Goal: Book appointment/travel/reservation

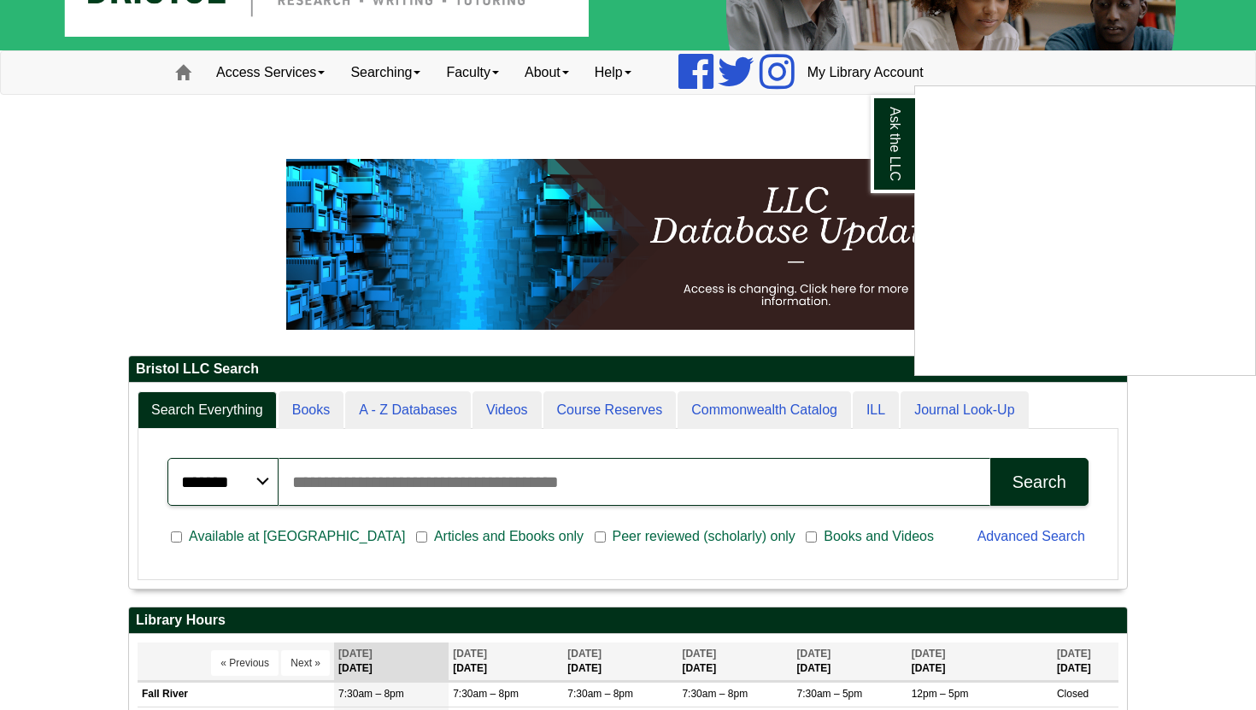
scroll to position [70, 0]
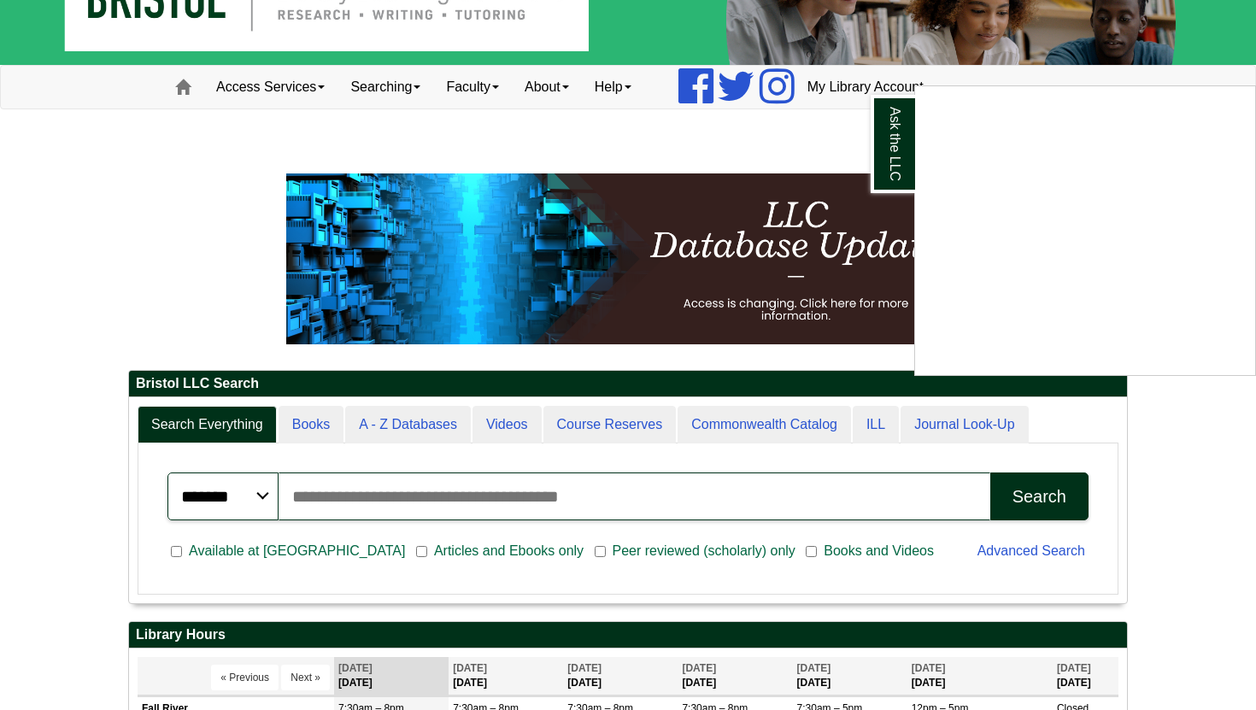
click at [324, 76] on div "Ask the LLC" at bounding box center [628, 355] width 1256 height 710
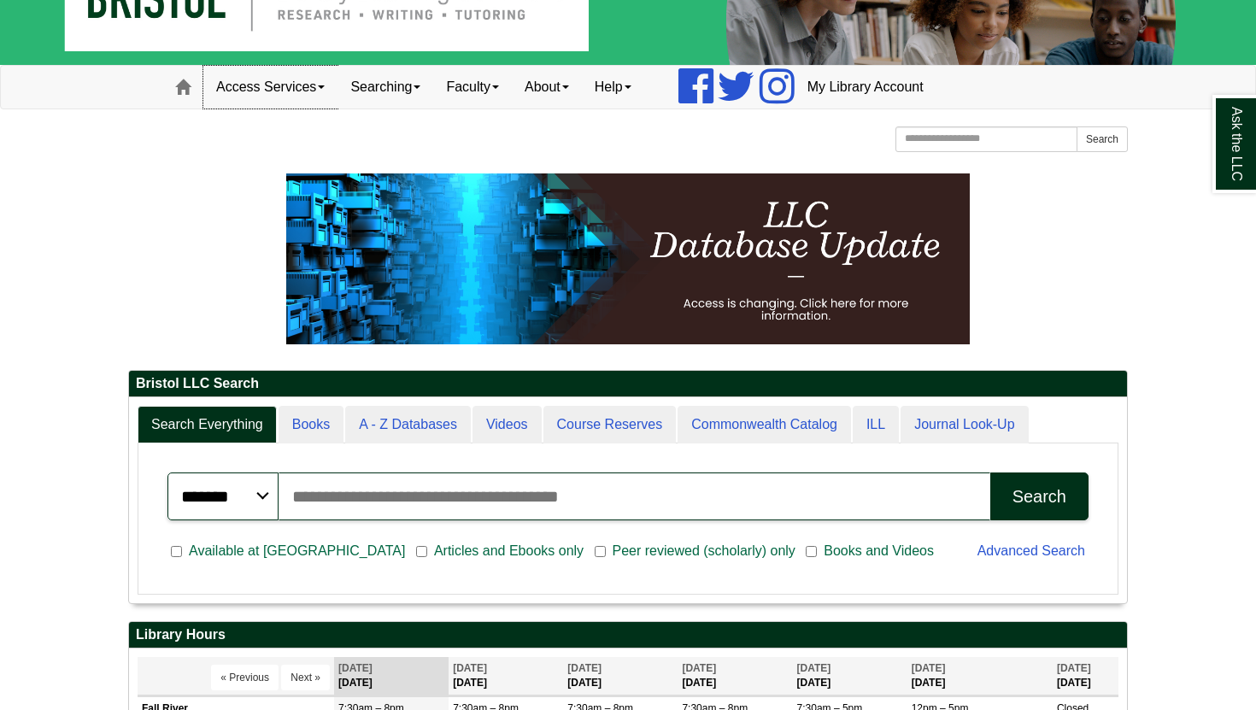
click at [323, 84] on link "Access Services" at bounding box center [270, 87] width 134 height 43
click at [401, 92] on link "Searching" at bounding box center [385, 87] width 96 height 43
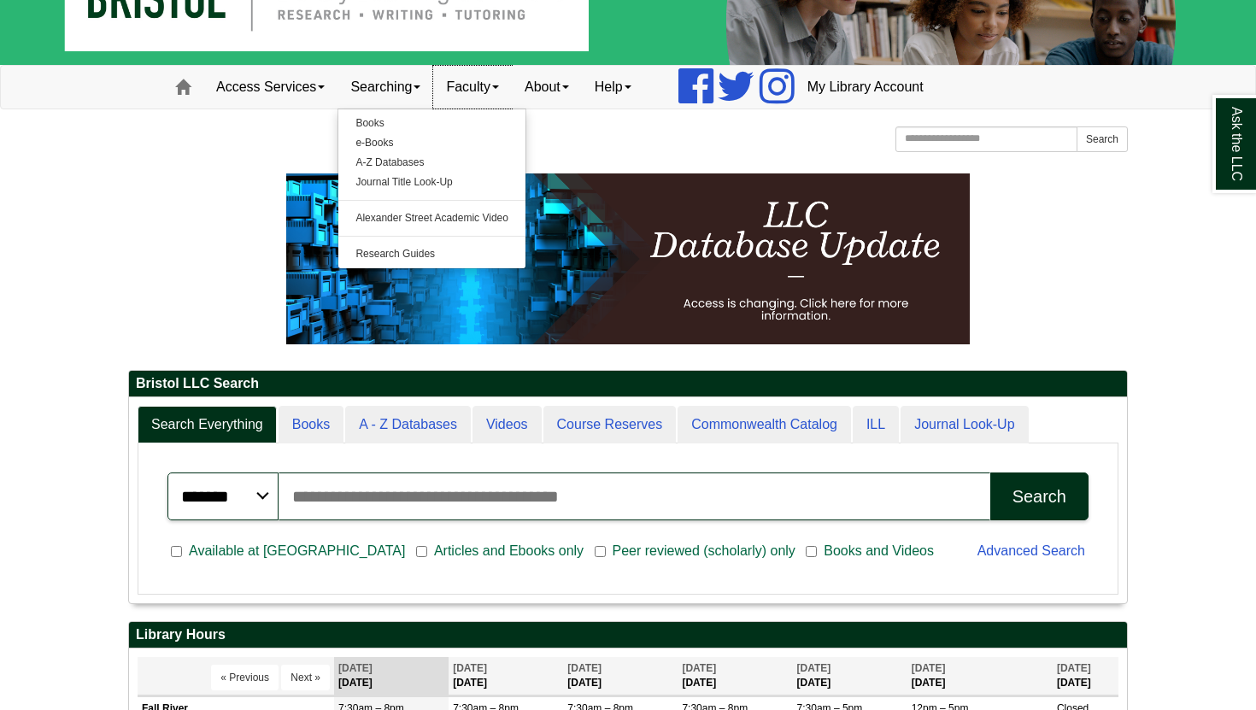
click at [490, 90] on link "Faculty" at bounding box center [472, 87] width 79 height 43
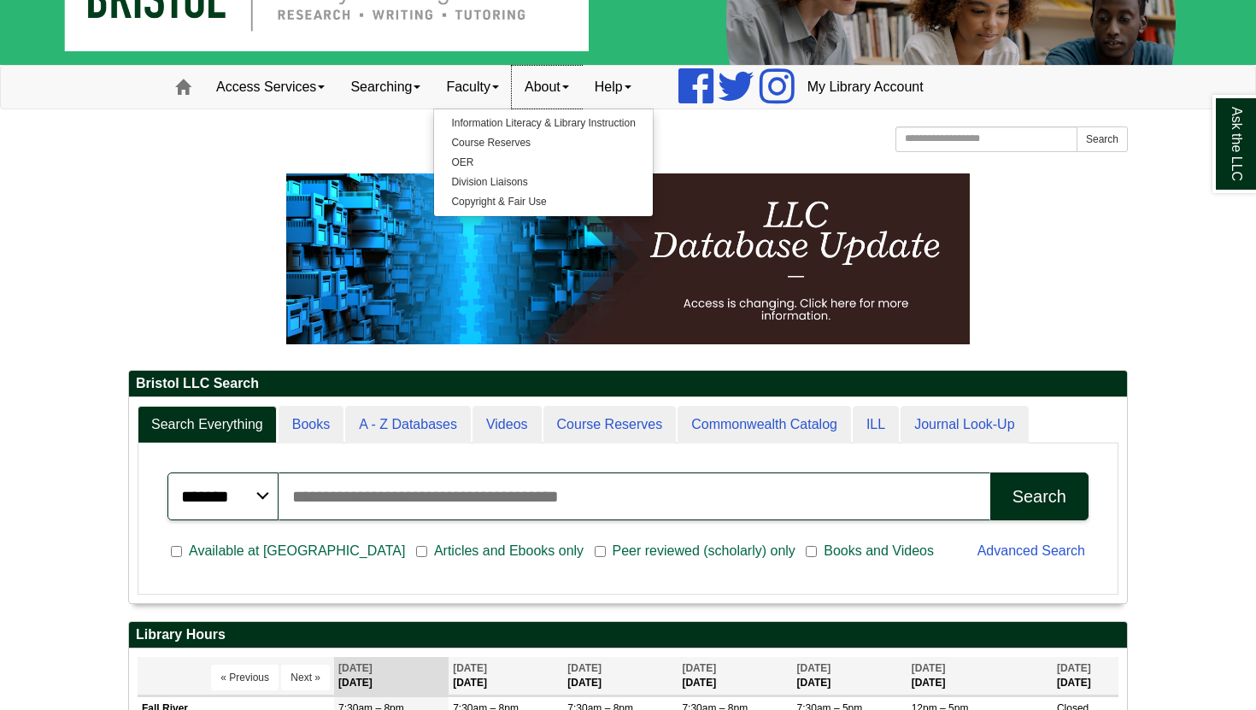
click at [572, 88] on link "About" at bounding box center [547, 87] width 70 height 43
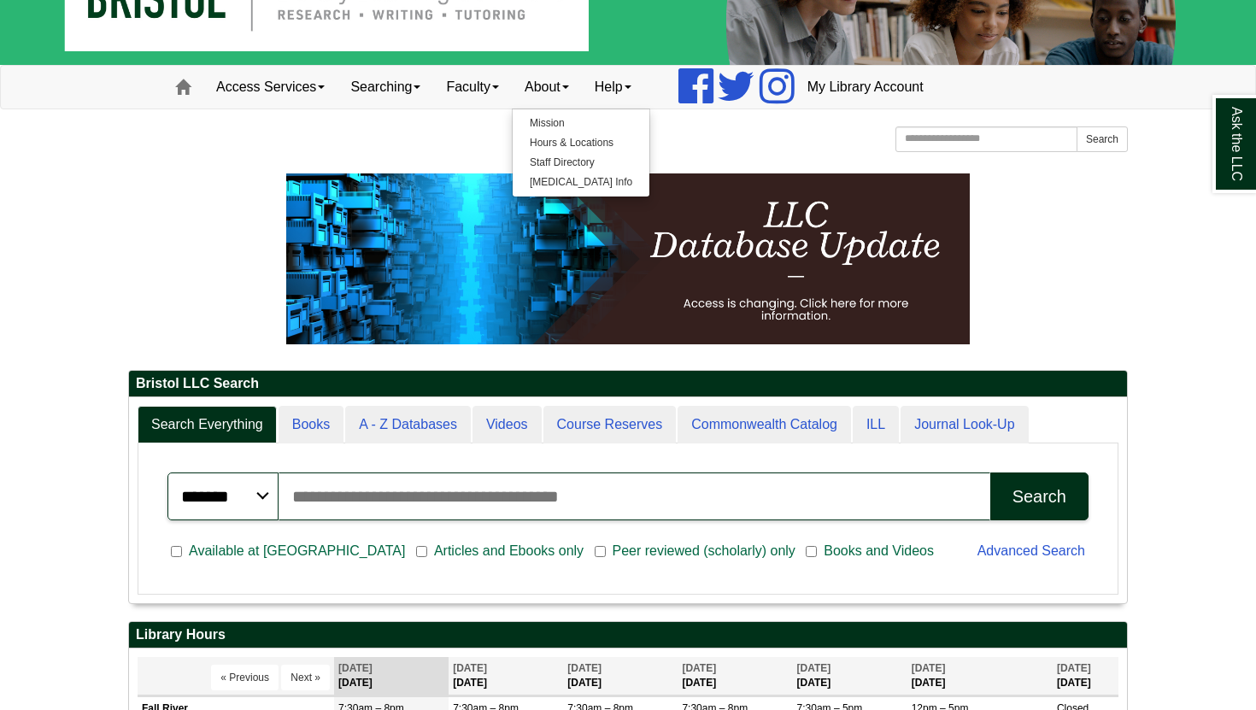
click at [728, 134] on div "[GEOGRAPHIC_DATA] [GEOGRAPHIC_DATA] Learning Commons Homepage Homepage Home Sea…" at bounding box center [627, 141] width 999 height 30
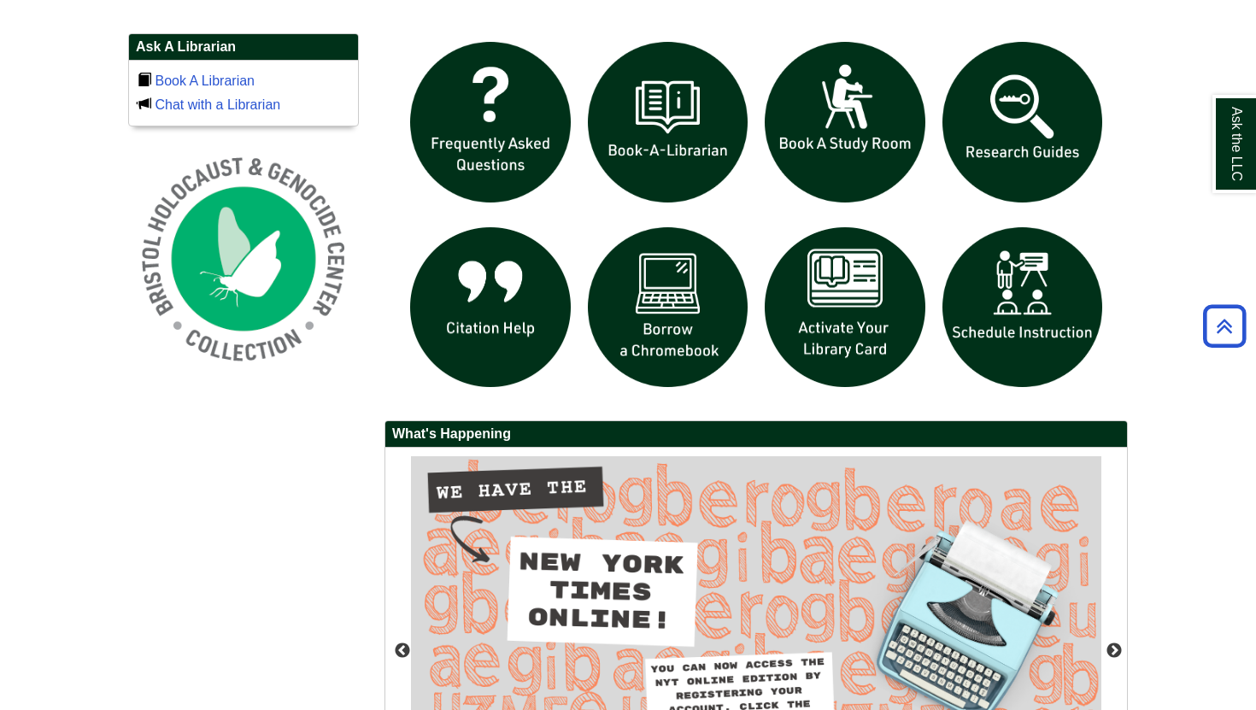
scroll to position [1172, 0]
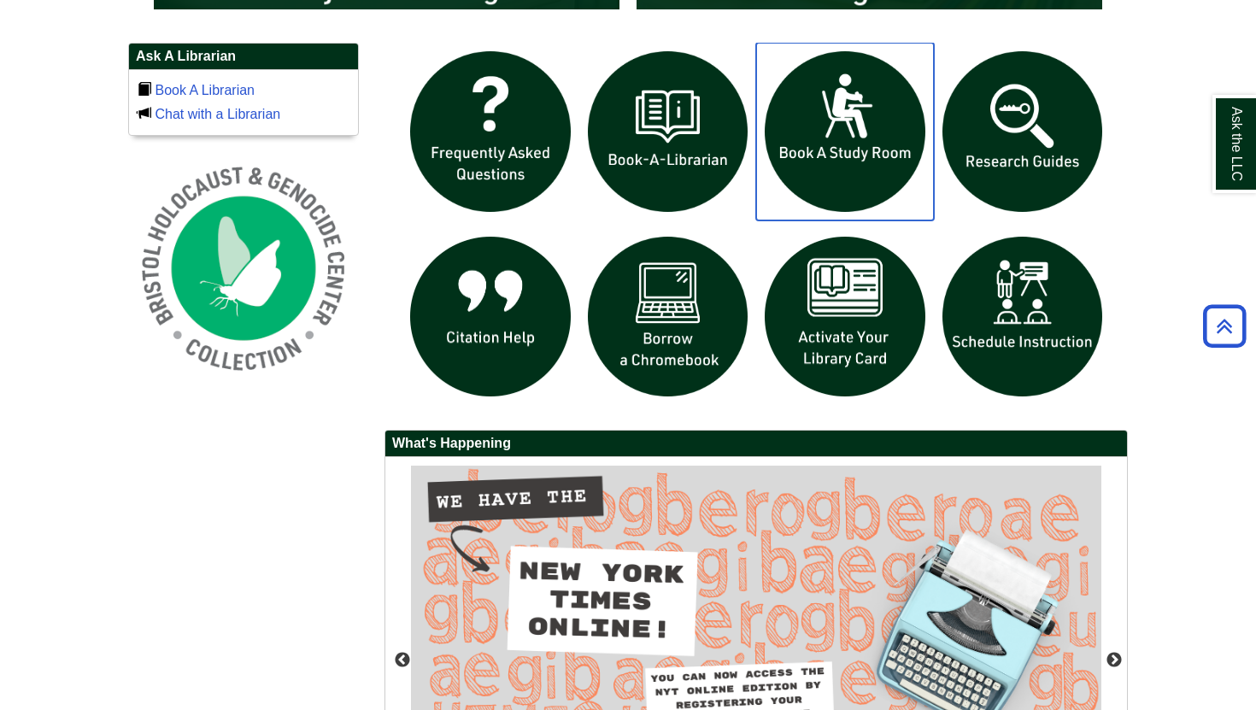
click at [810, 140] on img "slideshow" at bounding box center [845, 132] width 178 height 178
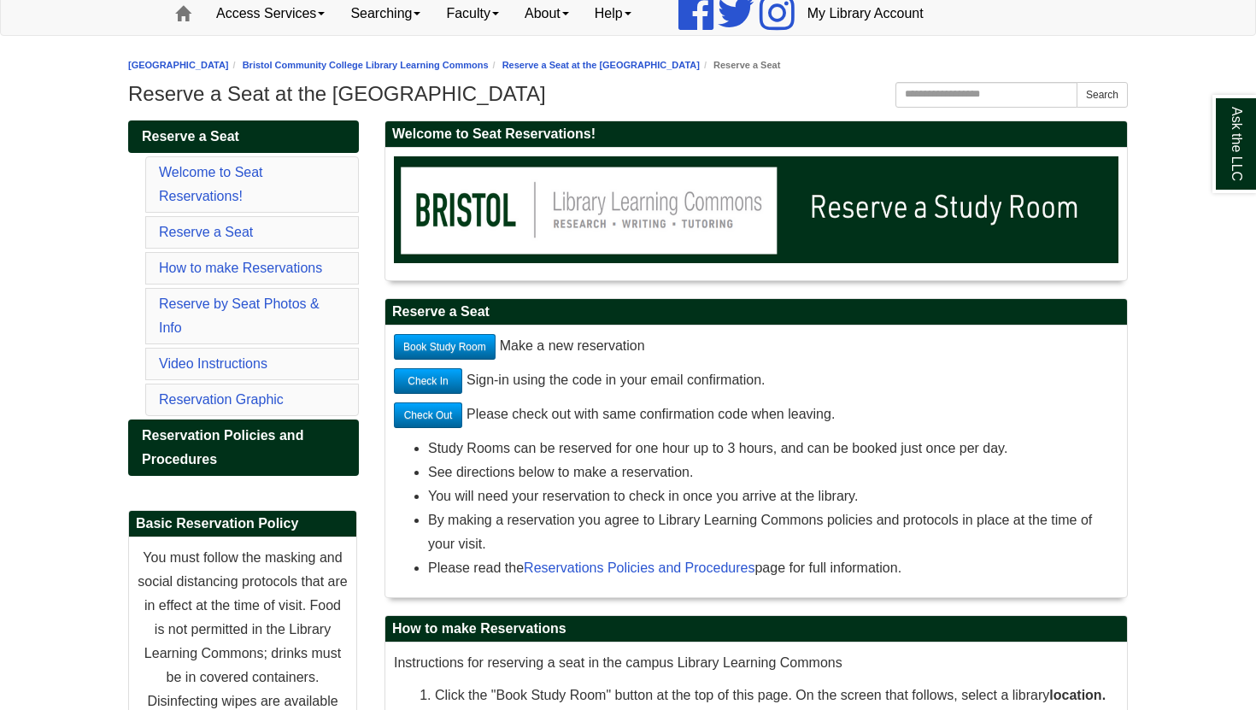
scroll to position [147, 0]
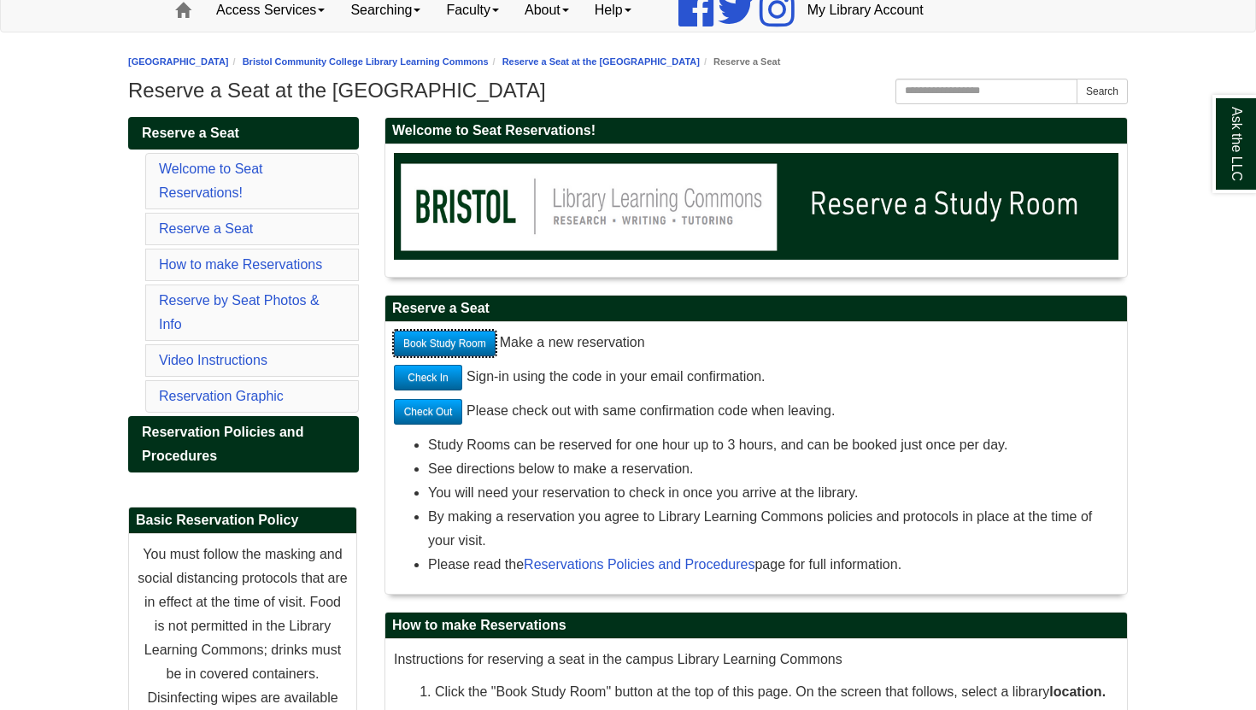
click at [473, 344] on link "Book Study Room" at bounding box center [445, 344] width 102 height 26
